Goal: Transaction & Acquisition: Purchase product/service

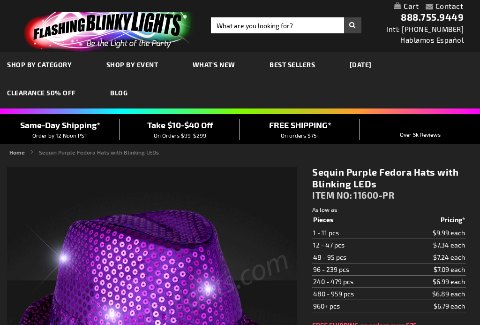
click at [343, 247] on td "12 - 47 pcs" at bounding box center [354, 245] width 85 height 12
type input "5640"
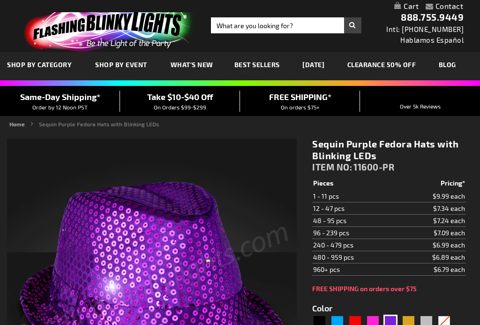
scroll to position [159, 0]
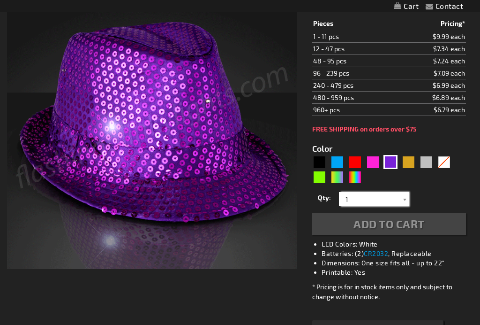
click at [357, 192] on input "1" at bounding box center [375, 199] width 68 height 14
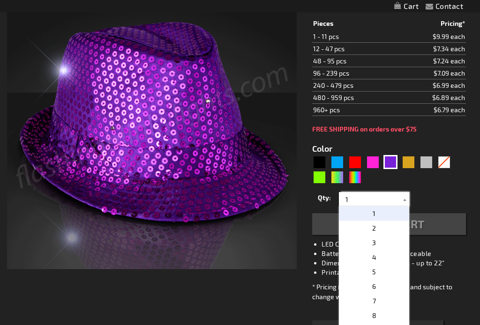
click at [347, 192] on input "1" at bounding box center [375, 199] width 68 height 14
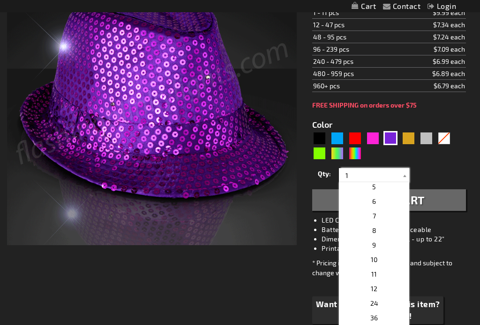
scroll to position [61, 0]
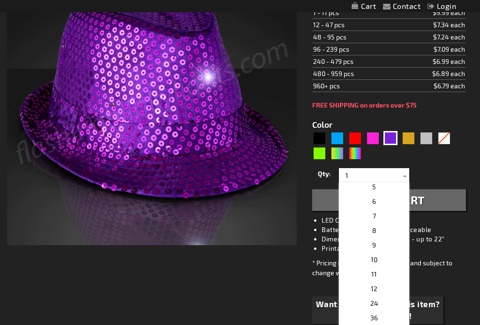
click at [377, 291] on p "12" at bounding box center [374, 288] width 70 height 15
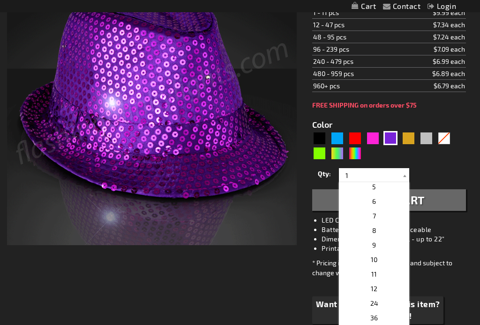
type input "12"
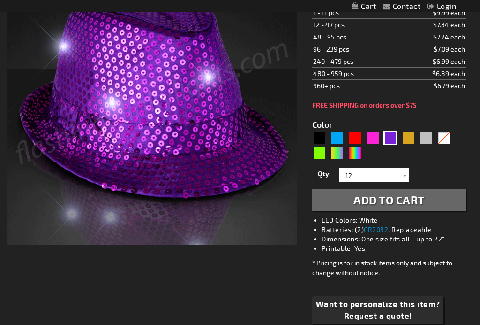
click at [421, 201] on span "Add to Cart" at bounding box center [389, 200] width 71 height 14
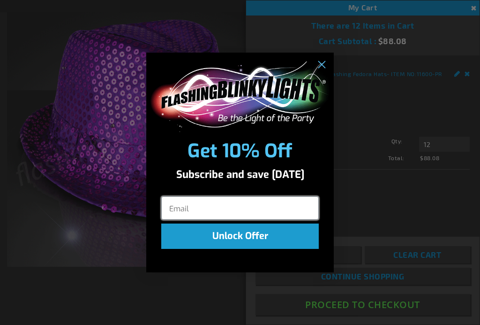
click at [171, 215] on input "Email" at bounding box center [240, 207] width 158 height 23
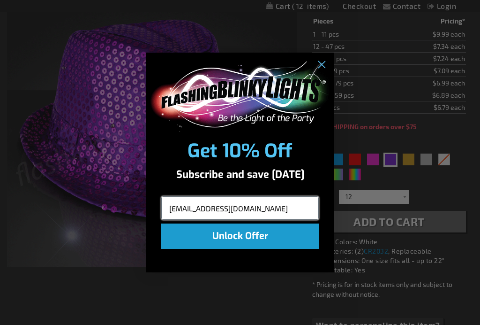
type input "eandmchaplinski@icloud.com"
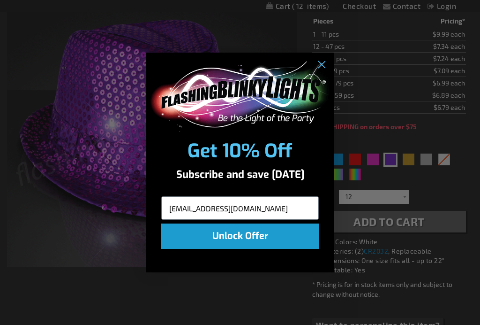
click at [261, 247] on button "Unlock Offer" at bounding box center [240, 235] width 158 height 25
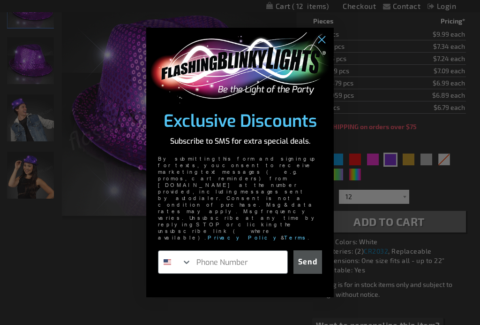
click at [188, 257] on icon "Search Countries" at bounding box center [186, 261] width 9 height 9
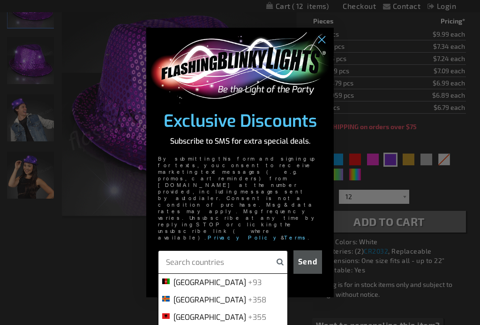
click at [190, 252] on input "POPUP Form" at bounding box center [221, 261] width 111 height 23
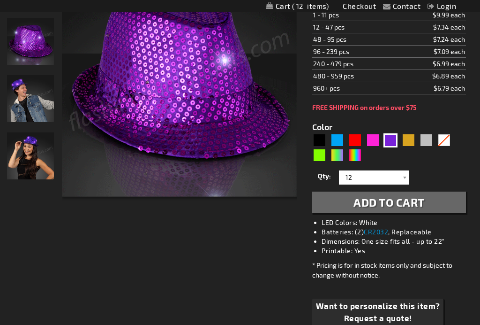
scroll to position [202, 0]
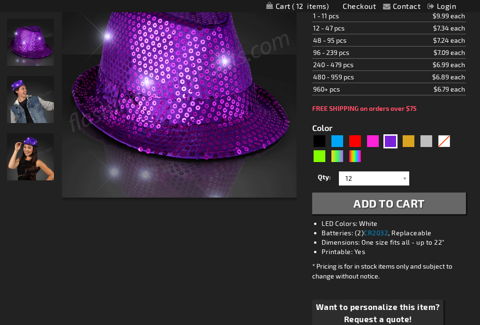
click at [399, 208] on span "Add to Cart" at bounding box center [389, 203] width 71 height 14
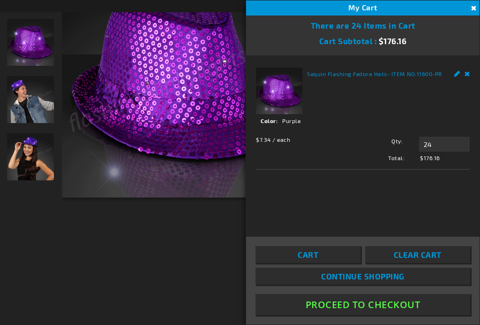
click at [407, 315] on button "Proceed To Checkout" at bounding box center [363, 304] width 215 height 21
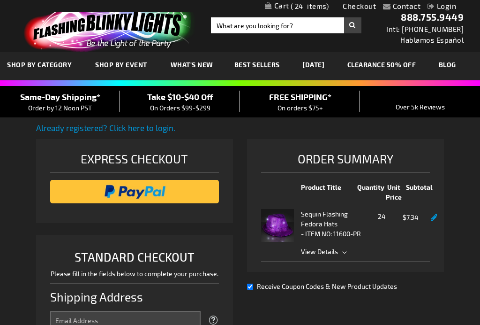
select select "US"
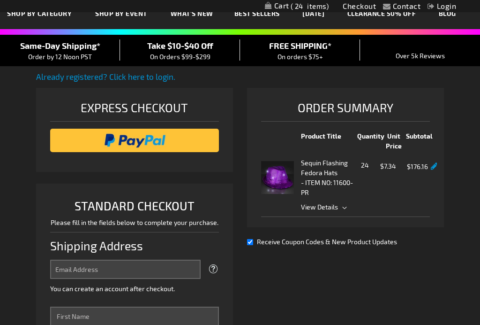
scroll to position [51, 0]
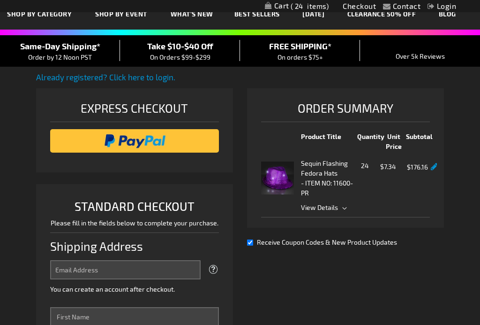
click at [344, 212] on span "View Details" at bounding box center [365, 207] width 129 height 10
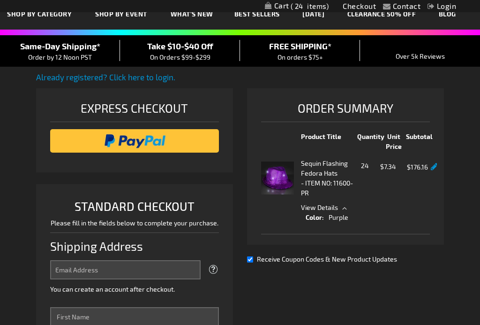
click at [364, 172] on span "24" at bounding box center [365, 166] width 20 height 12
click at [360, 172] on span "24" at bounding box center [365, 166] width 20 height 12
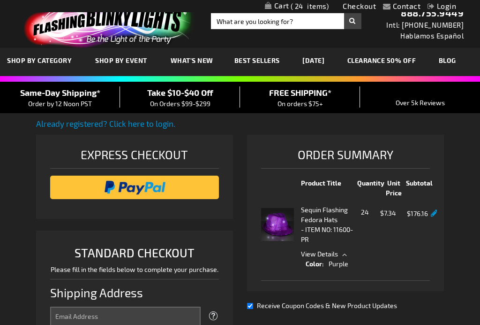
scroll to position [0, 0]
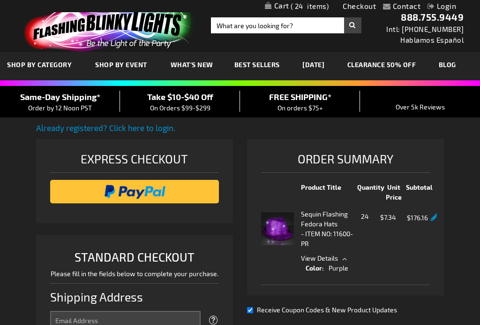
click at [368, 223] on span "24" at bounding box center [365, 217] width 20 height 12
click at [366, 223] on span "24" at bounding box center [365, 217] width 20 height 12
click at [364, 223] on span "24" at bounding box center [365, 217] width 20 height 12
click at [361, 248] on div "Qty 24" at bounding box center [365, 228] width 20 height 39
click at [344, 247] on span "11600-PR" at bounding box center [327, 238] width 52 height 18
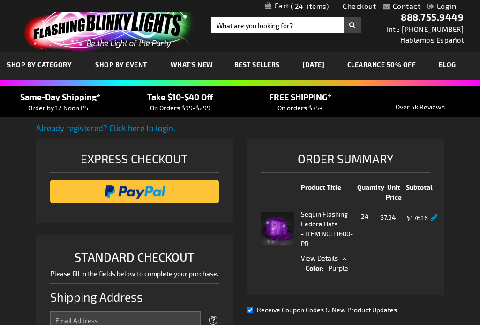
click at [311, 248] on div "Sequin Flashing Fedora Hats - ITEM NO: 11600-PR" at bounding box center [328, 228] width 54 height 39
click at [339, 247] on span "11600-PR" at bounding box center [327, 238] width 52 height 18
click at [329, 262] on span "View Details" at bounding box center [319, 258] width 37 height 8
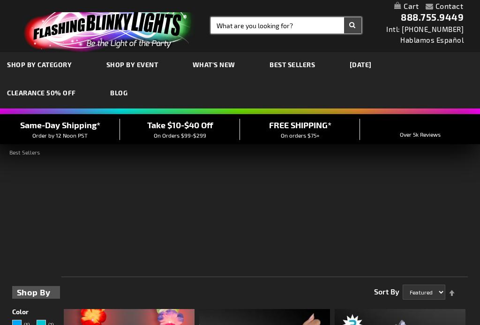
click at [222, 27] on input "Search" at bounding box center [286, 25] width 151 height 16
click at [221, 28] on input "Search" at bounding box center [286, 25] width 151 height 16
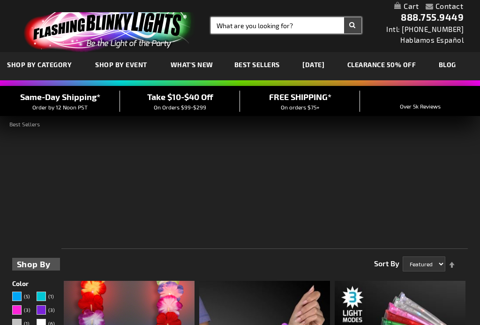
type input "P"
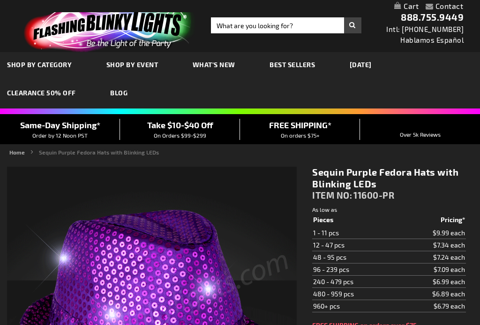
type input "5640"
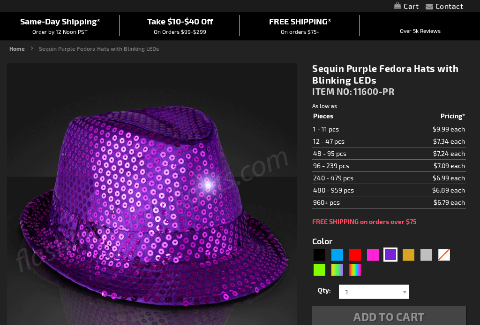
scroll to position [110, 0]
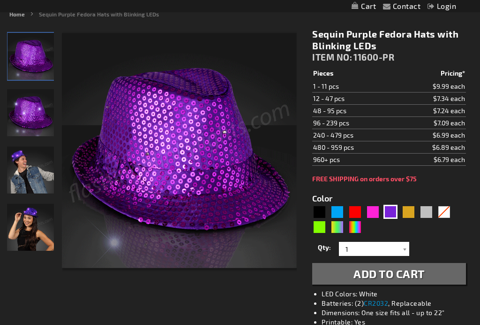
click at [406, 251] on div at bounding box center [404, 249] width 9 height 14
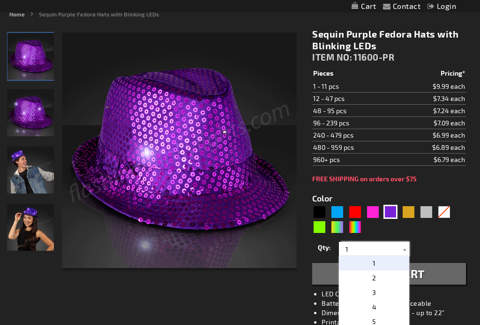
scroll to position [109, 0]
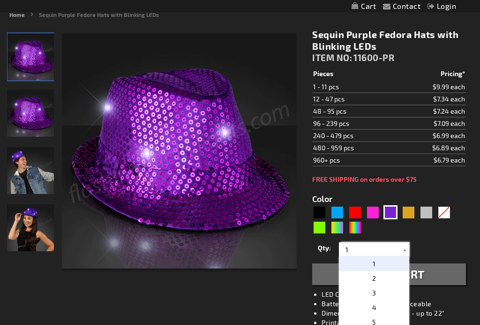
click at [398, 248] on input "1" at bounding box center [375, 249] width 68 height 14
click at [378, 301] on p "12" at bounding box center [374, 299] width 70 height 15
type input "12"
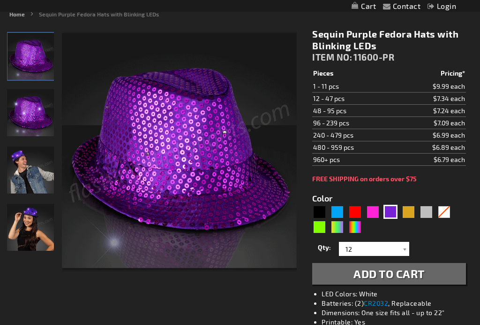
click at [414, 275] on span "Add to Cart" at bounding box center [389, 274] width 71 height 14
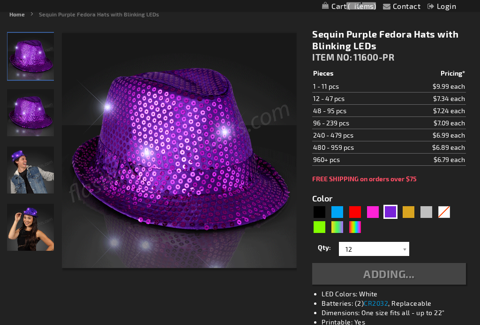
scroll to position [110, 0]
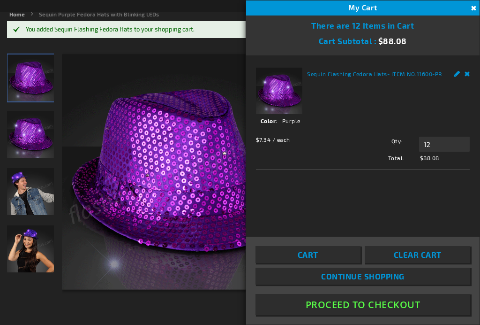
click at [405, 315] on button "Proceed To Checkout" at bounding box center [363, 304] width 215 height 21
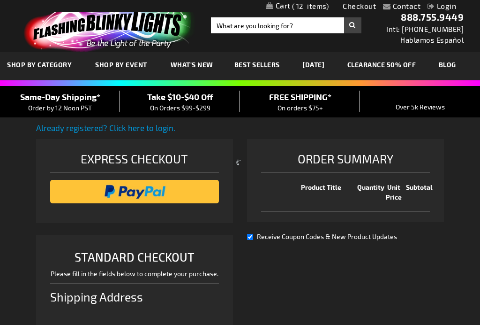
scroll to position [262, 0]
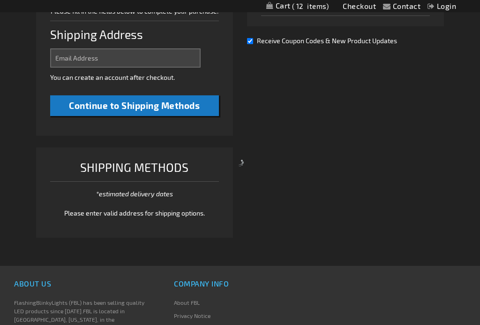
select select "US"
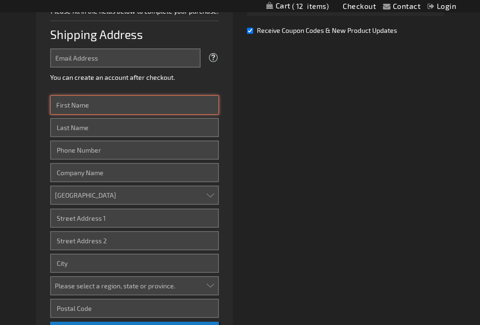
click at [90, 114] on input "First Name" at bounding box center [134, 104] width 169 height 19
type input "[PERSON_NAME]"
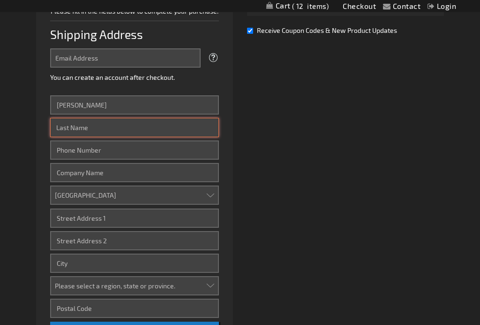
click at [96, 137] on input "Last Name" at bounding box center [134, 127] width 169 height 19
type input "[PERSON_NAME]"
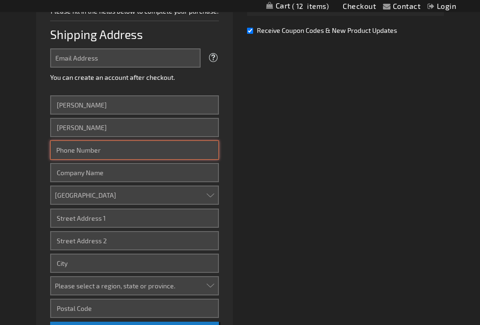
click at [92, 160] on input "Phone Number" at bounding box center [134, 150] width 169 height 19
type input "7154478298"
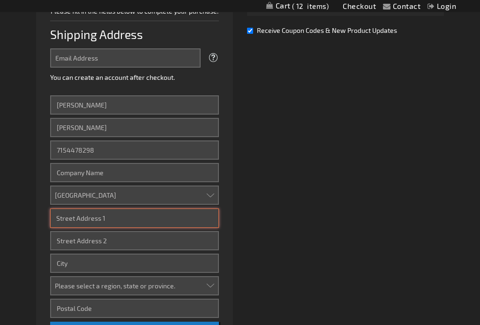
click at [108, 228] on input "Street Address: Line 1" at bounding box center [134, 218] width 169 height 19
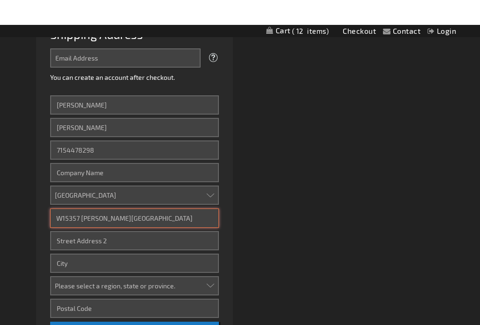
scroll to position [288, 0]
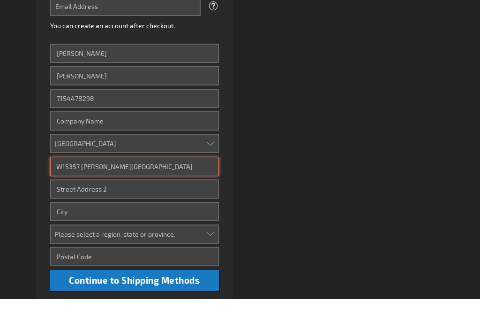
type input "W15357 Franks Avenue"
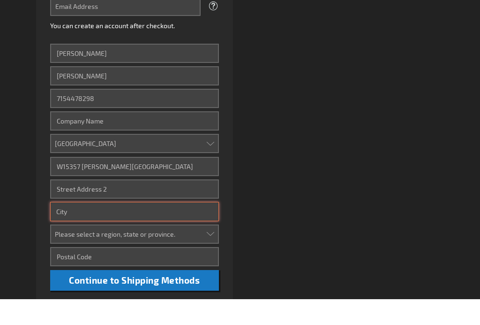
click at [83, 242] on input "City" at bounding box center [134, 236] width 169 height 19
type input "Gilman"
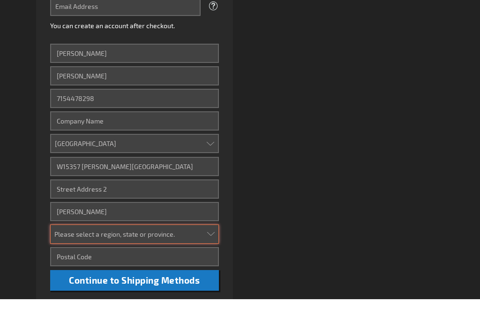
click at [116, 264] on select "Please select a region, state or province. Alabama Alaska Arizona Arkansas Cali…" at bounding box center [134, 259] width 169 height 19
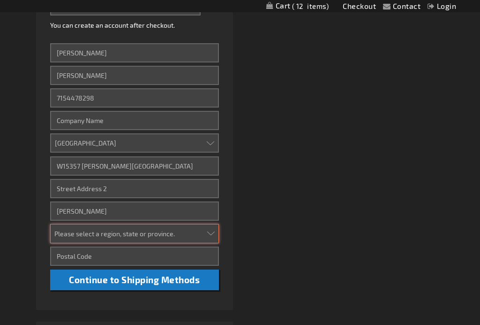
select select "64"
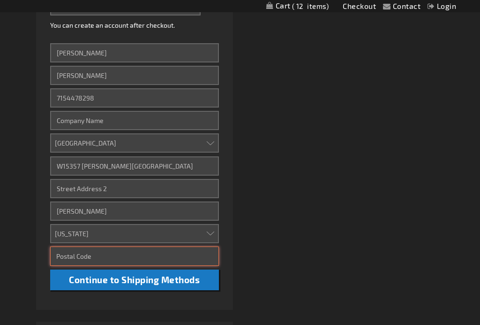
click at [94, 265] on input "Zip/Postal Code" at bounding box center [134, 255] width 169 height 19
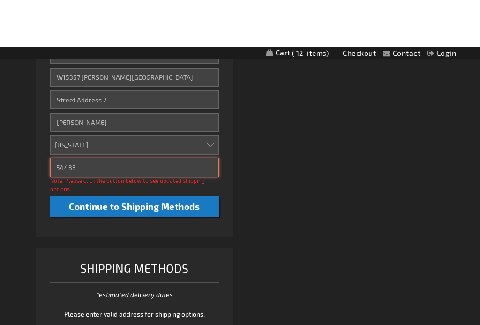
scroll to position [450, 0]
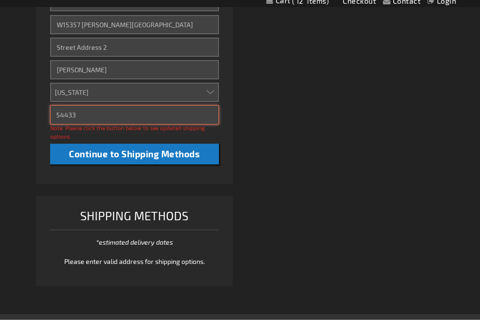
type input "54433"
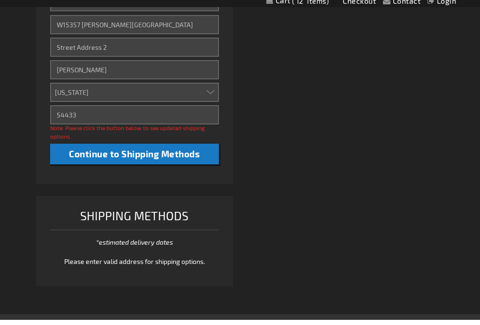
click at [180, 164] on span "Continue to Shipping Methods" at bounding box center [134, 158] width 131 height 11
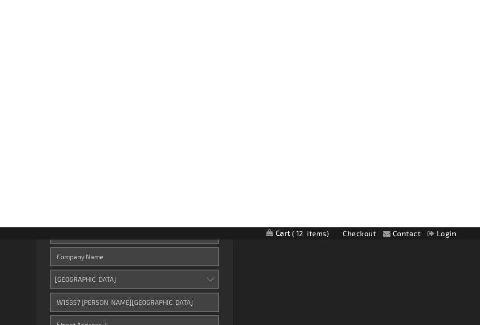
scroll to position [432, 0]
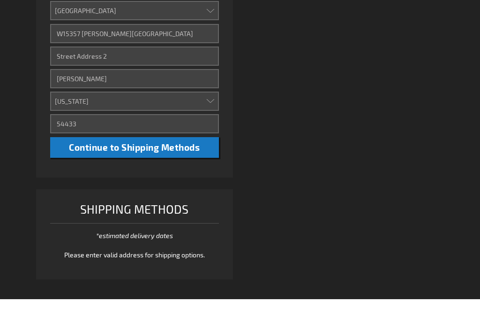
click at [172, 176] on span "Continue to Shipping Methods" at bounding box center [134, 172] width 131 height 11
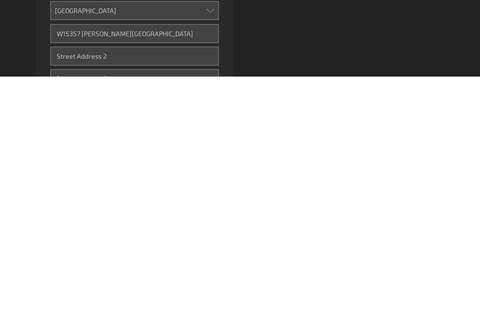
scroll to position [208, 0]
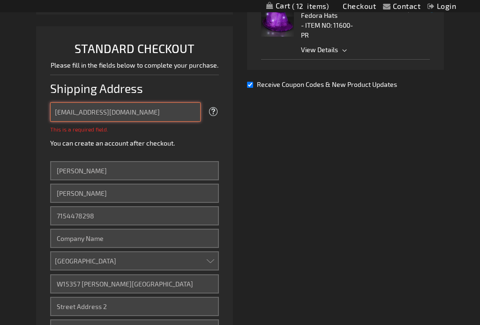
type input "eandmchaplinski@icloud.com"
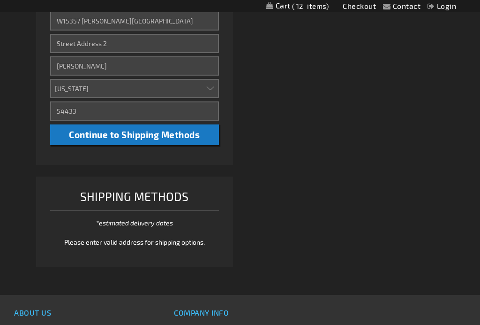
scroll to position [463, 0]
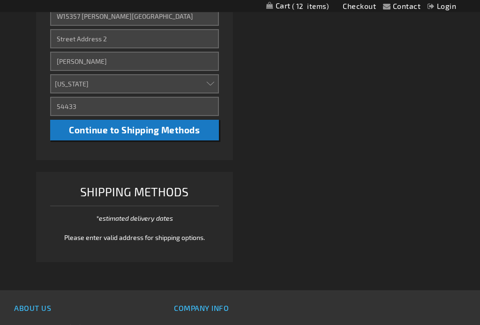
click at [176, 136] on span "Continue to Shipping Methods" at bounding box center [134, 130] width 131 height 11
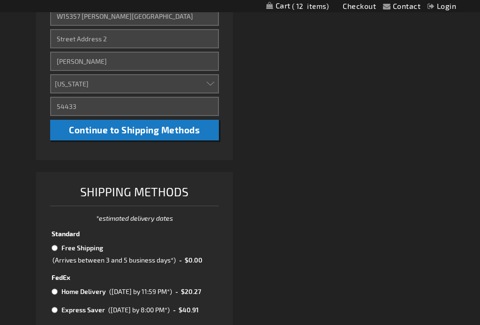
click at [58, 251] on input "radio" at bounding box center [55, 248] width 6 height 8
radio input "true"
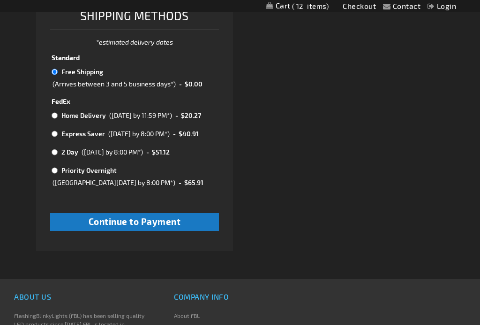
scroll to position [640, 0]
click at [169, 227] on span "Continue to Payment" at bounding box center [135, 221] width 92 height 11
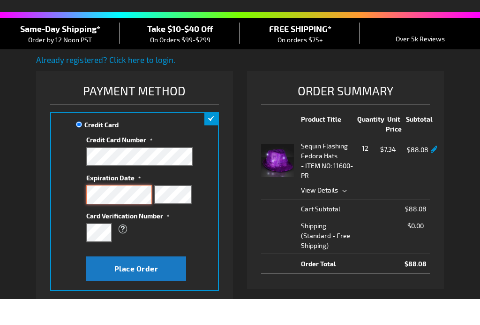
scroll to position [68, 0]
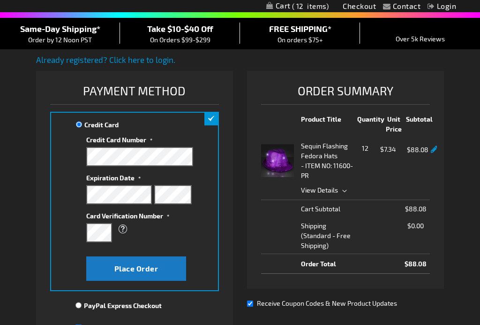
click at [126, 237] on span "What is this?" at bounding box center [123, 228] width 12 height 17
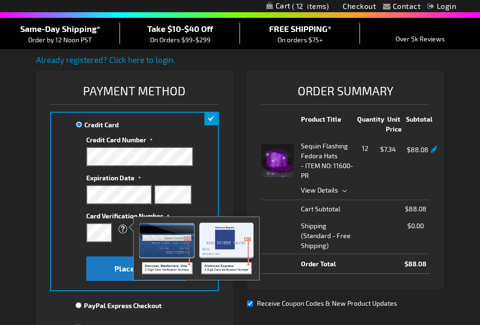
click at [95, 237] on div "What is this?" at bounding box center [134, 228] width 97 height 17
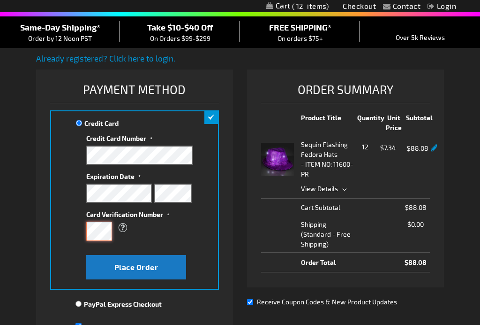
scroll to position [69, 0]
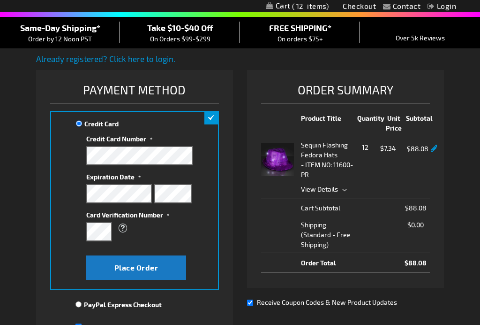
click at [127, 272] on span "Place Order" at bounding box center [136, 267] width 44 height 9
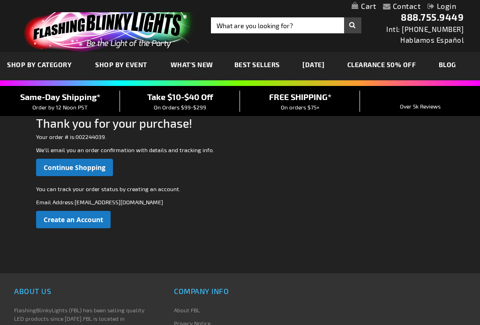
click at [101, 219] on span "Create an Account" at bounding box center [74, 219] width 60 height 9
